Goal: Transaction & Acquisition: Purchase product/service

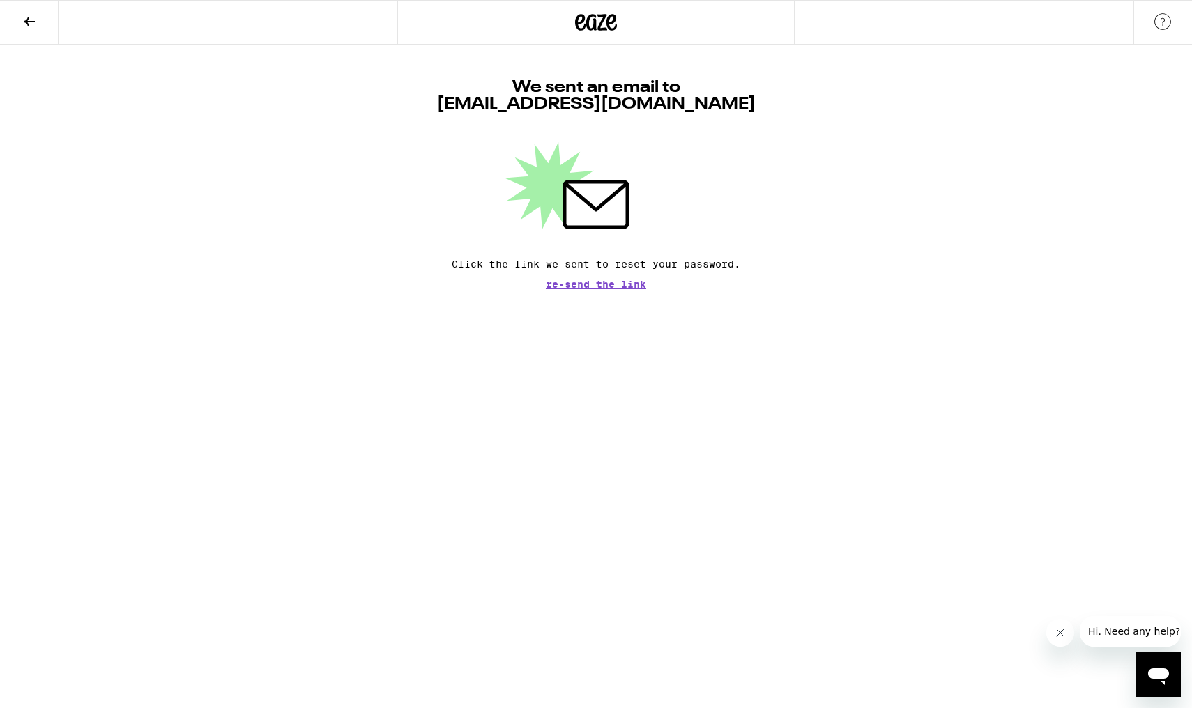
click at [34, 30] on button at bounding box center [29, 23] width 59 height 44
